Goal: Task Accomplishment & Management: Manage account settings

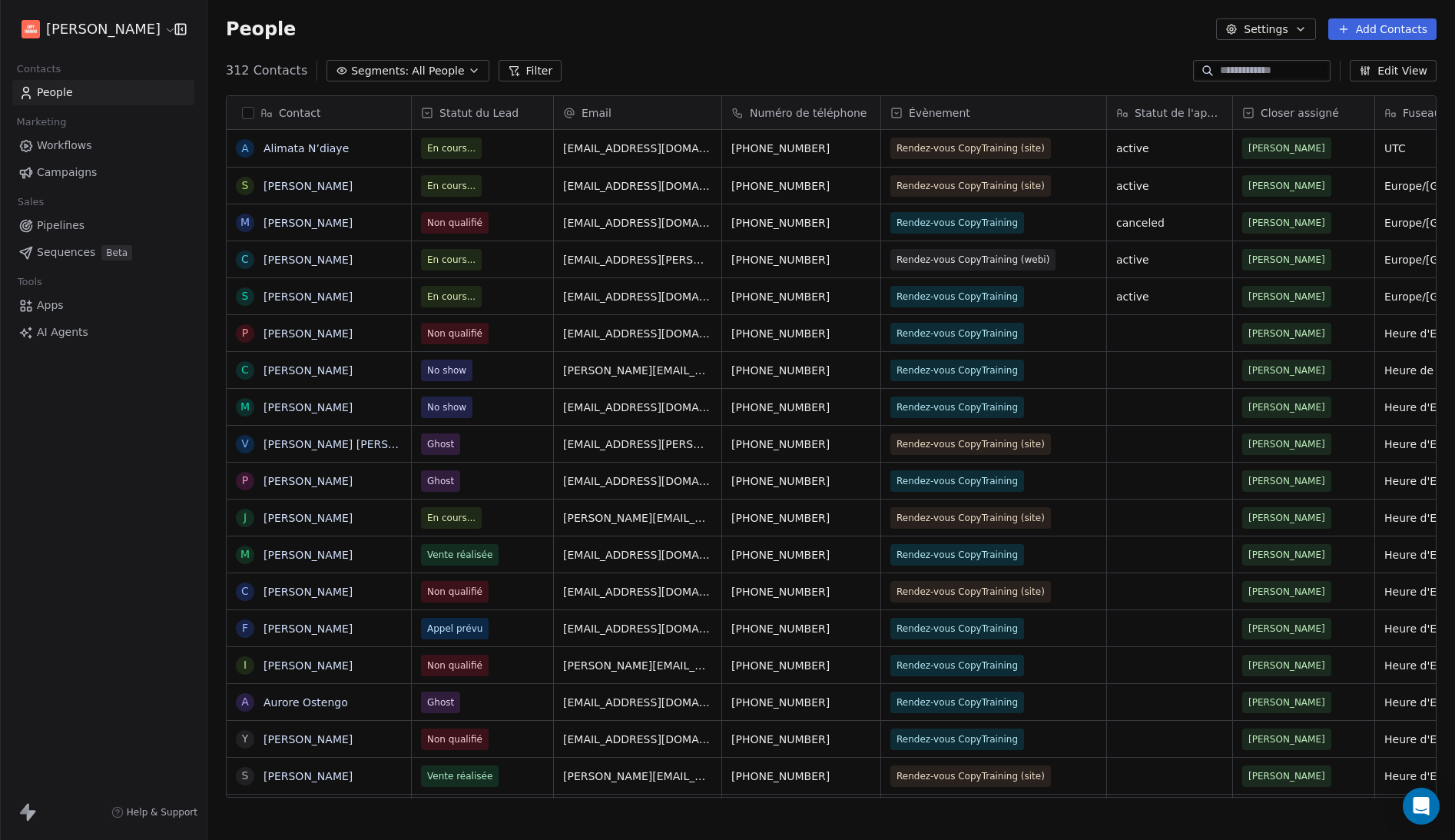
scroll to position [728, 1236]
click at [247, 114] on button "button" at bounding box center [247, 112] width 12 height 12
click at [249, 115] on button "button" at bounding box center [247, 112] width 12 height 12
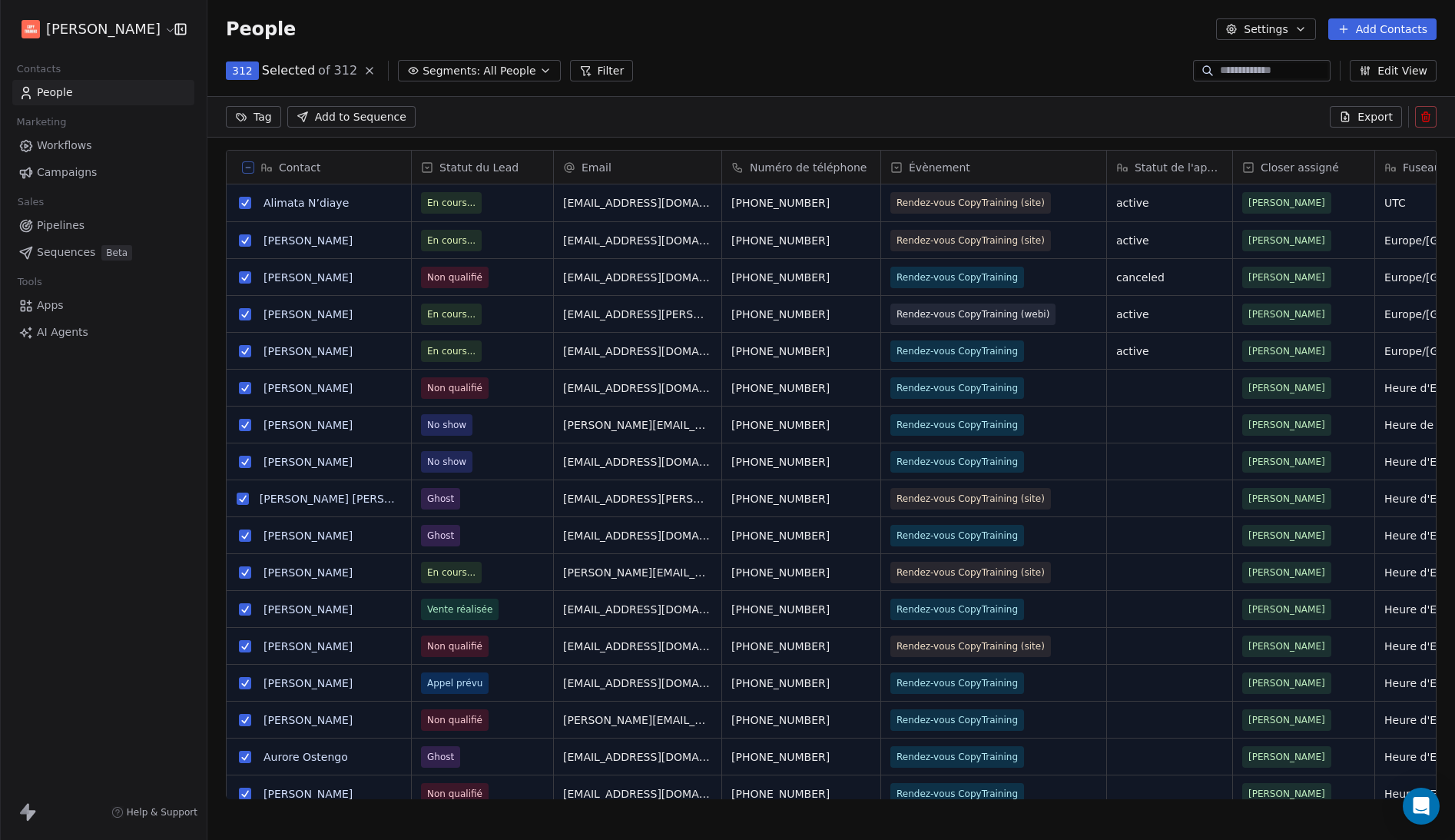
scroll to position [674, 1236]
click at [1389, 114] on span "Export" at bounding box center [1374, 117] width 35 height 15
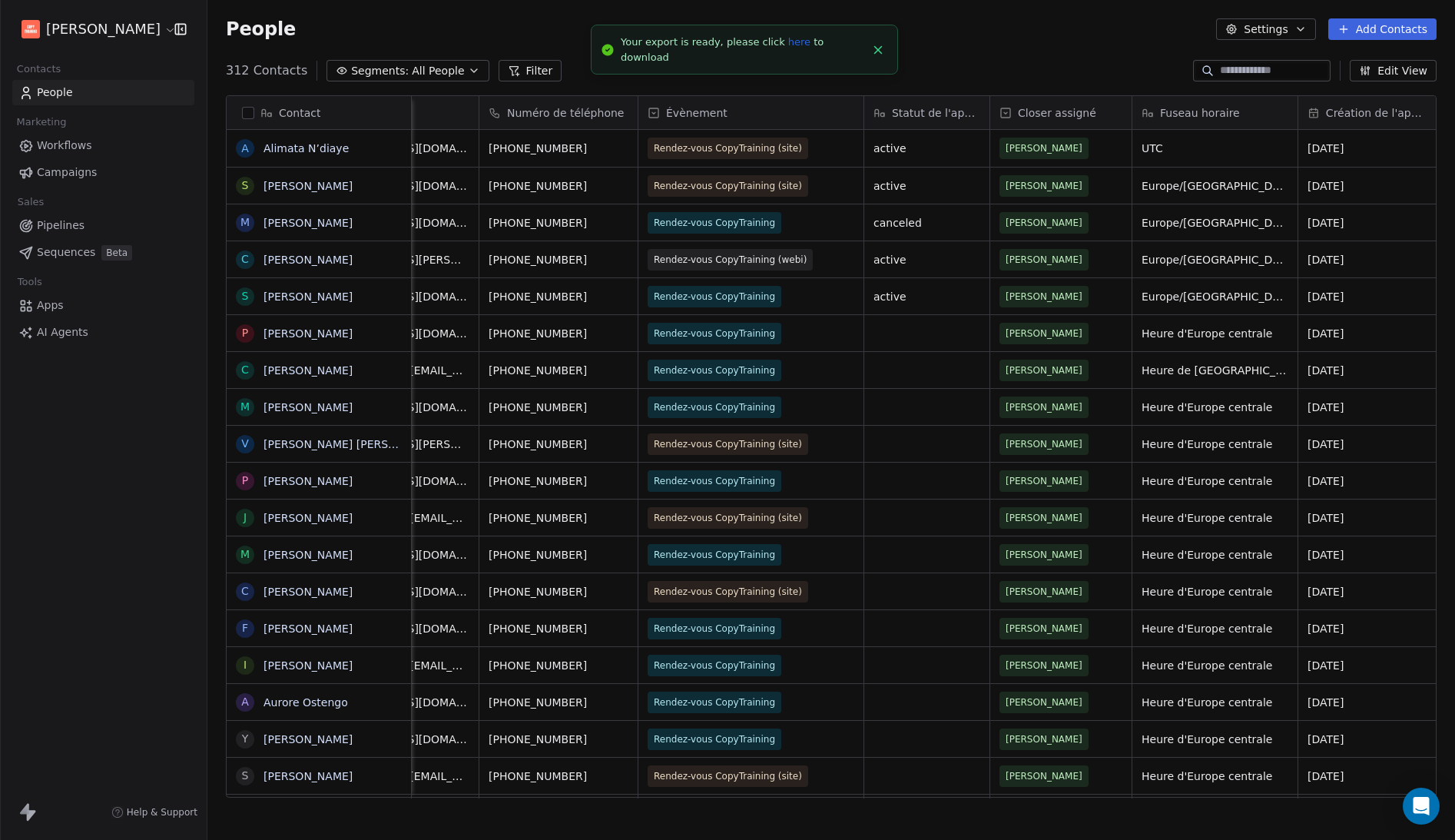
scroll to position [0, 0]
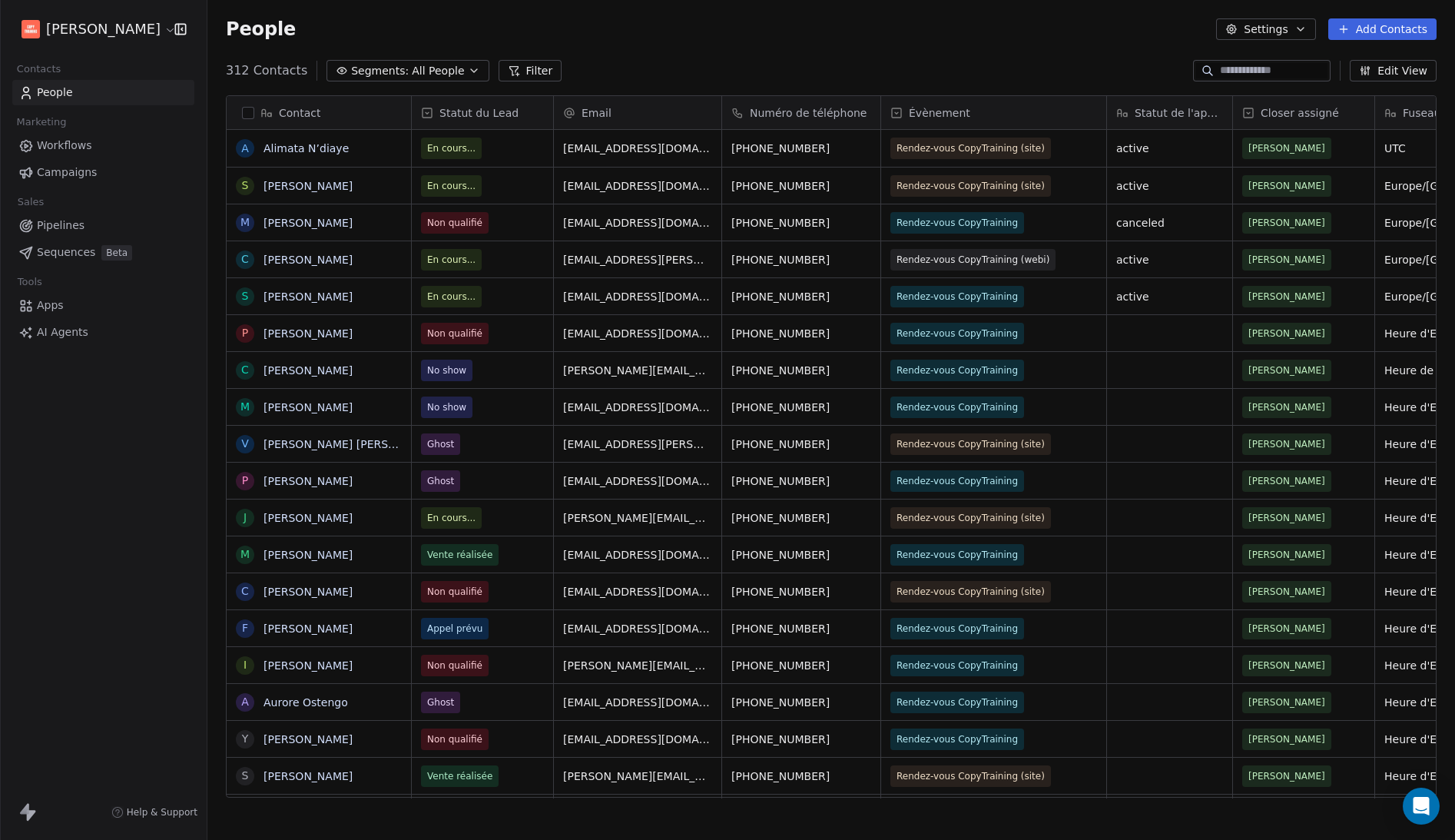
click at [155, 23] on html "[PERSON_NAME] Contacts People Marketing Workflows Campaigns Sales Pipelines Seq…" at bounding box center [727, 420] width 1455 height 840
click at [149, 25] on html "[PERSON_NAME] Contacts People Marketing Workflows Campaigns Sales Pipelines Seq…" at bounding box center [727, 420] width 1455 height 840
click at [157, 41] on body "[PERSON_NAME] Contacts People Marketing Workflows Campaigns Sales Pipelines Seq…" at bounding box center [727, 420] width 1455 height 840
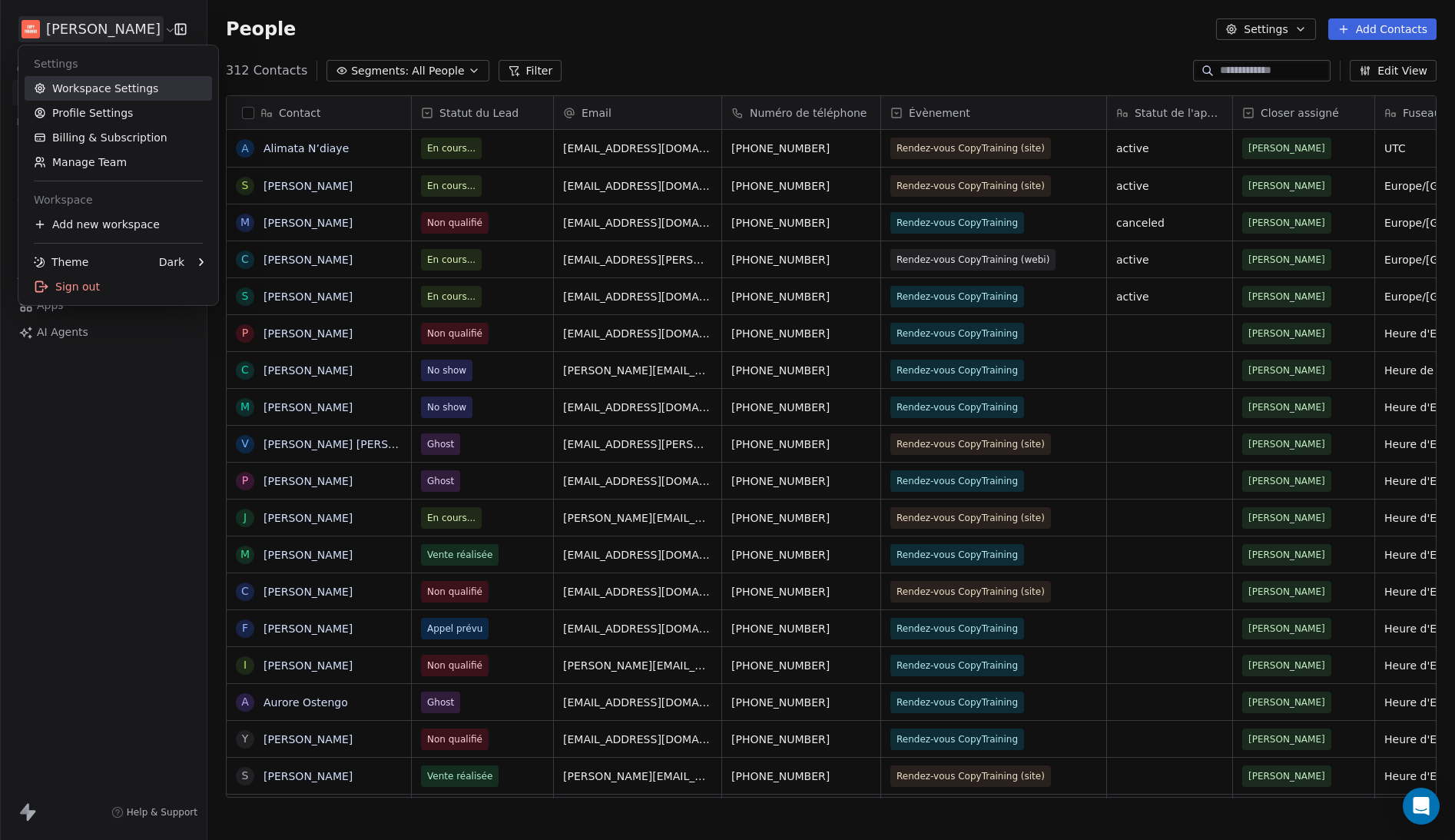
click at [176, 91] on link "Workspace Settings" at bounding box center [118, 88] width 187 height 25
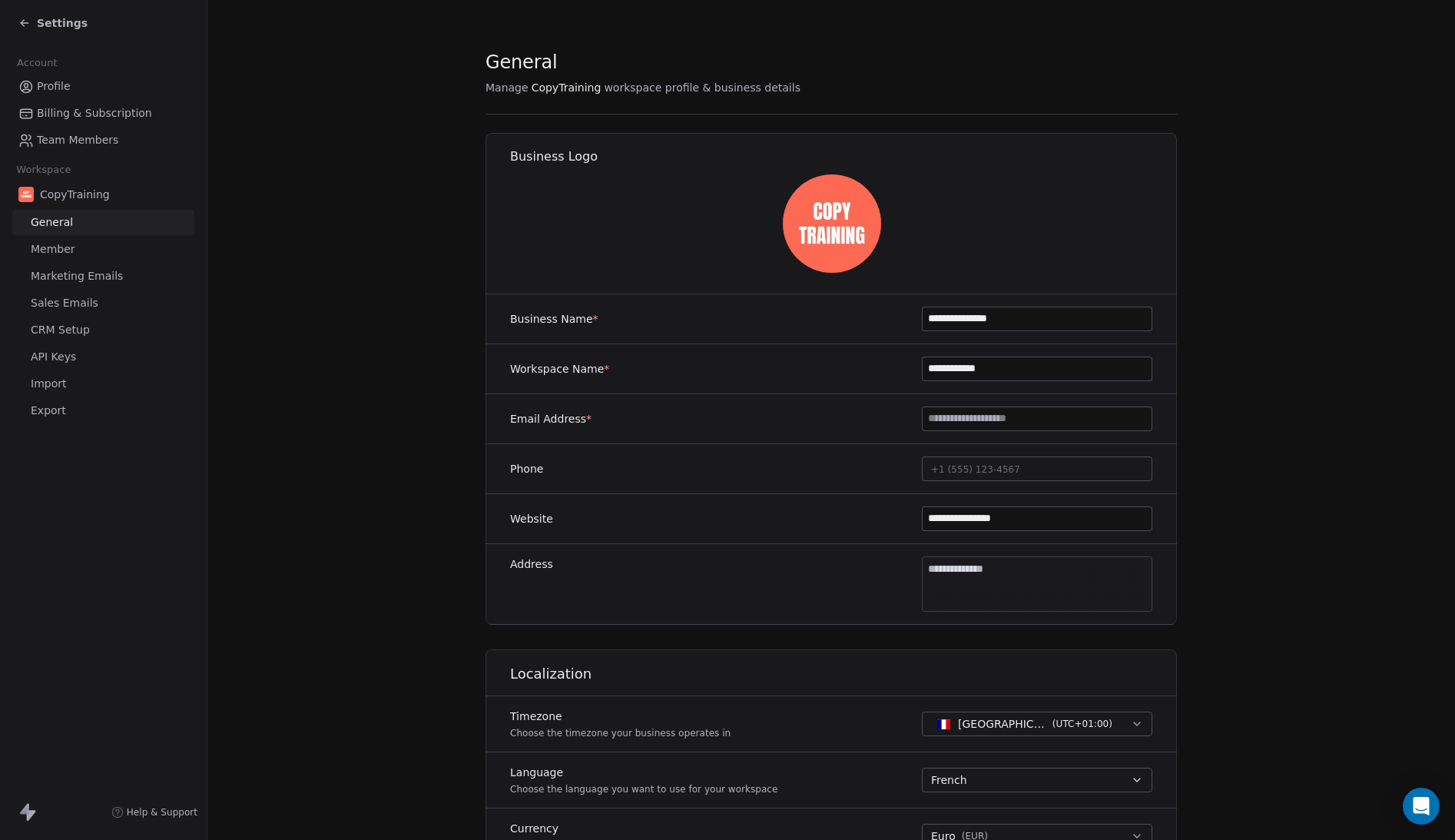
click at [56, 408] on span "Export" at bounding box center [48, 410] width 35 height 16
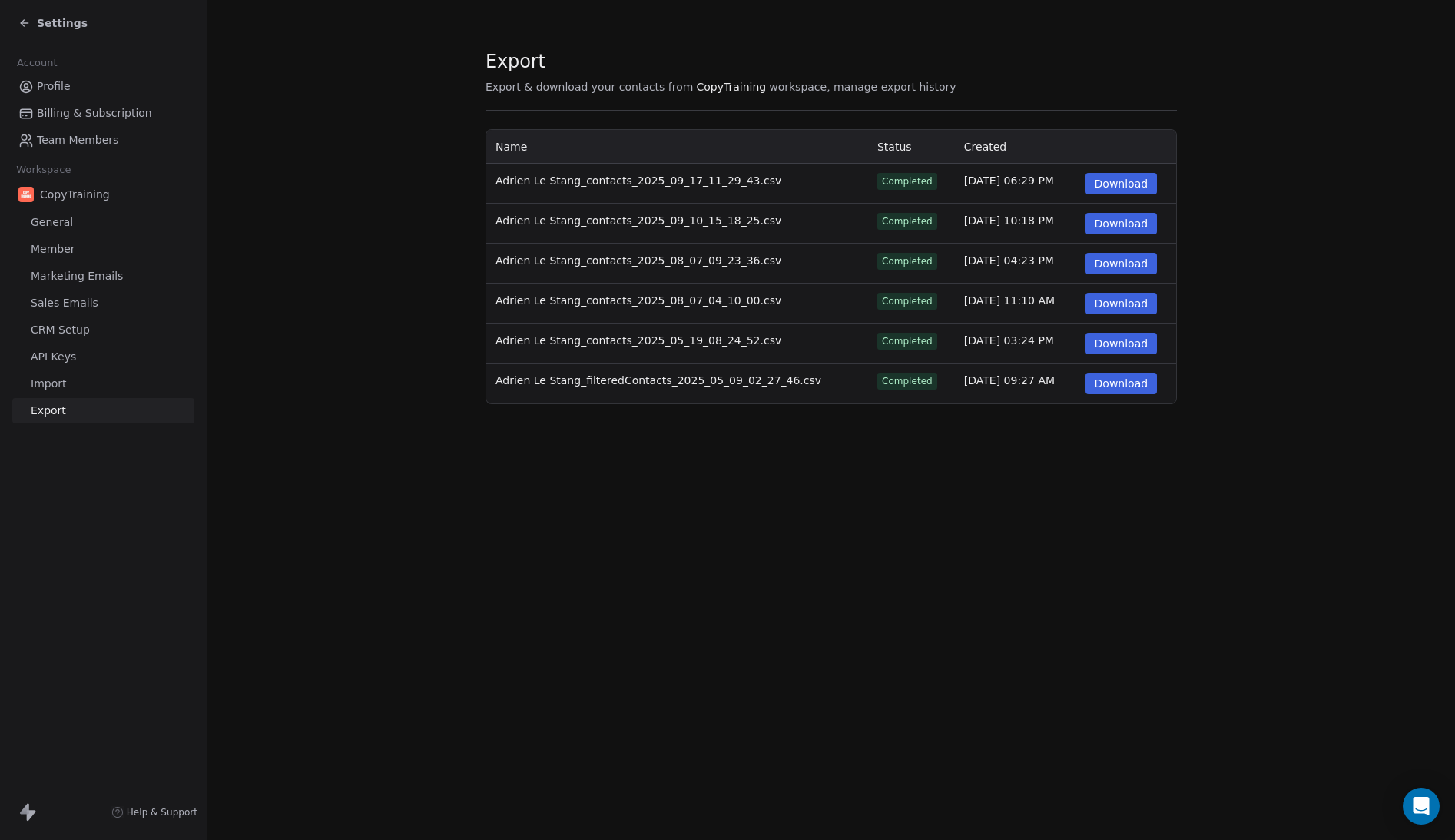
click at [1135, 184] on button "Download" at bounding box center [1121, 183] width 72 height 21
